Goal: Task Accomplishment & Management: Manage account settings

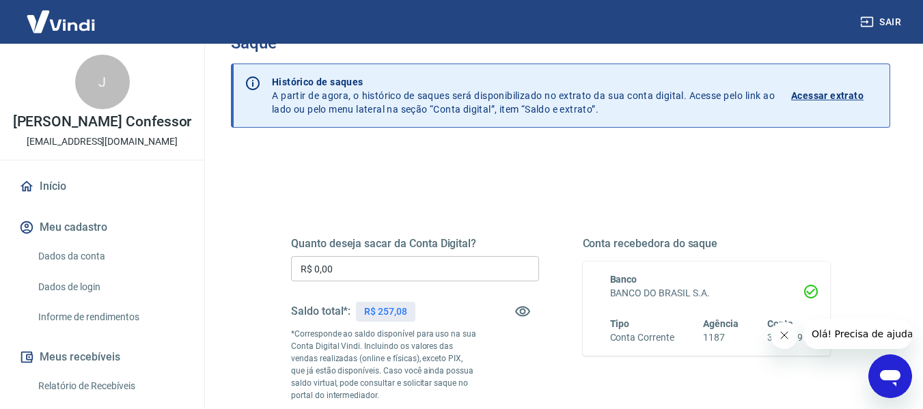
scroll to position [68, 0]
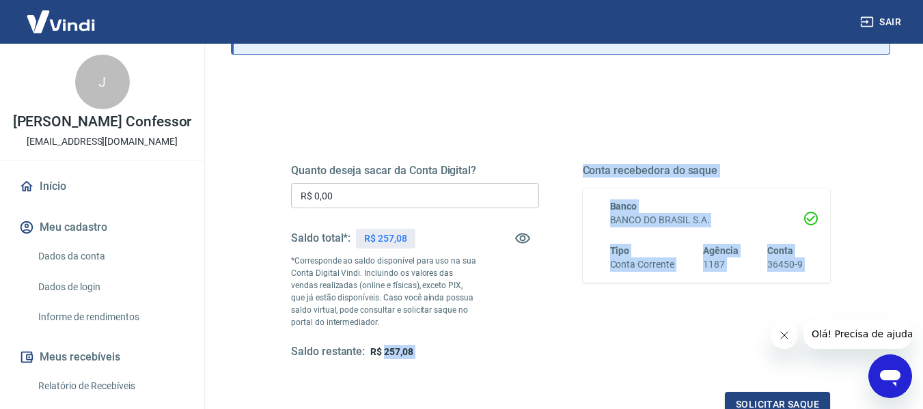
drag, startPoint x: 383, startPoint y: 396, endPoint x: 424, endPoint y: 395, distance: 40.3
click at [424, 396] on div "Quanto deseja sacar da Conta Digital? R$ 0,00 ​ Saldo total*: R$ 257,08 *Corres…" at bounding box center [560, 274] width 539 height 286
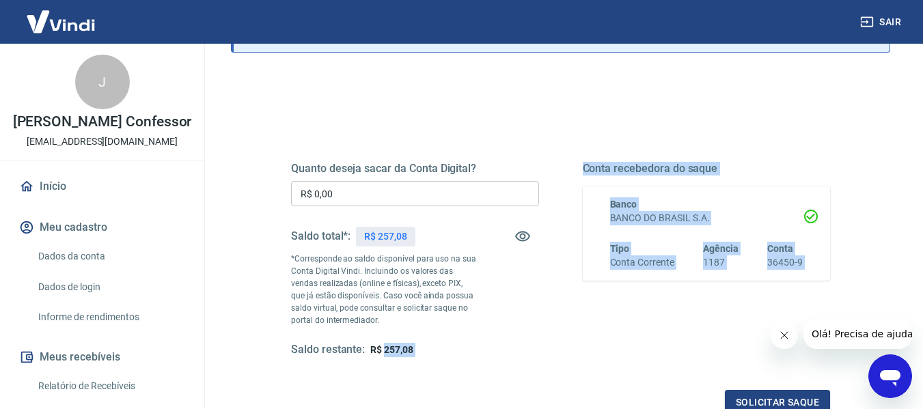
copy div "257,08 Conta recebedora do saque Banco BANCO DO BRASIL S.A. Tipo Conta Corrente…"
